Goal: Task Accomplishment & Management: Manage account settings

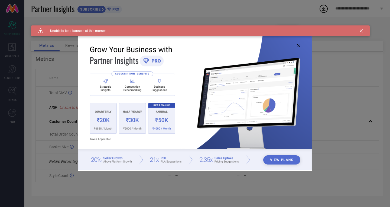
click at [301, 48] on img at bounding box center [195, 103] width 234 height 135
click at [298, 47] on icon at bounding box center [298, 45] width 3 height 3
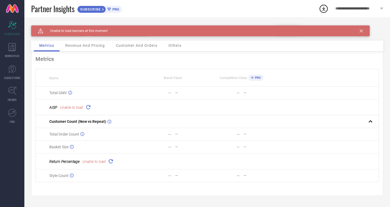
click at [361, 33] on div "Caution Created with Sketch. Unable to load banners at this moment" at bounding box center [200, 30] width 339 height 11
click at [12, 45] on icon at bounding box center [12, 47] width 8 height 8
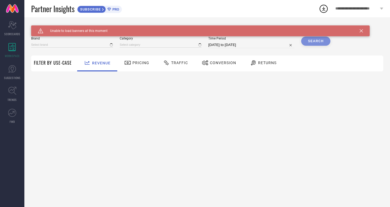
type input "MIRAGGIO"
type input "All"
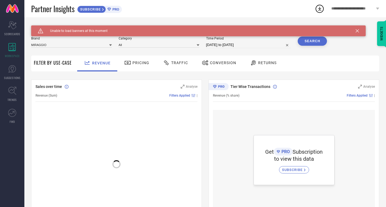
click at [174, 67] on div "Traffic" at bounding box center [176, 62] width 28 height 9
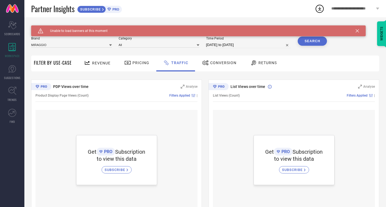
select select "8"
select select "2025"
select select "9"
select select "2025"
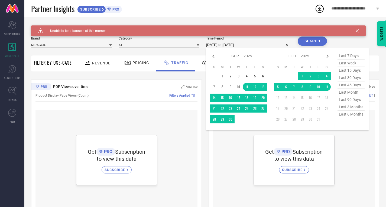
click at [231, 46] on input "[DATE] to [DATE]" at bounding box center [248, 45] width 85 height 7
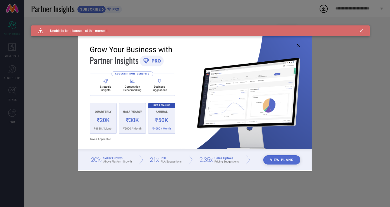
type input "All"
click at [298, 44] on icon at bounding box center [298, 45] width 3 height 3
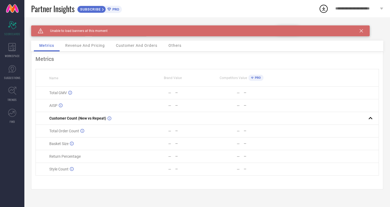
click at [366, 30] on div "Caution Created with Sketch. Unable to load banners at this moment" at bounding box center [200, 30] width 339 height 11
click at [93, 11] on div "SUBSCRIBE" at bounding box center [91, 9] width 29 height 7
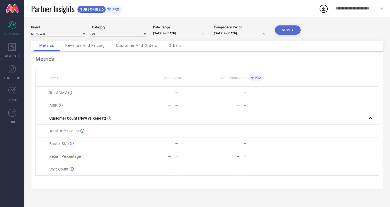
click at [357, 8] on span "**********" at bounding box center [356, 9] width 43 height 5
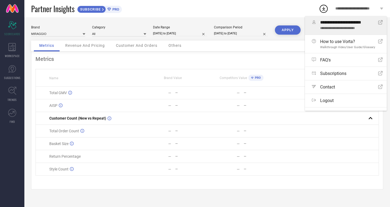
click at [349, 24] on span "**********" at bounding box center [347, 22] width 54 height 5
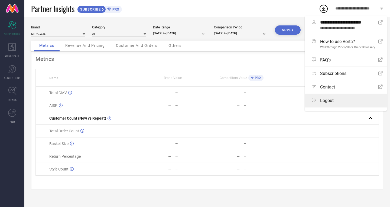
click at [333, 98] on span "Logout" at bounding box center [327, 100] width 14 height 5
click at [0, 0] on button "Logout" at bounding box center [0, 0] width 0 height 0
